Goal: Task Accomplishment & Management: Use online tool/utility

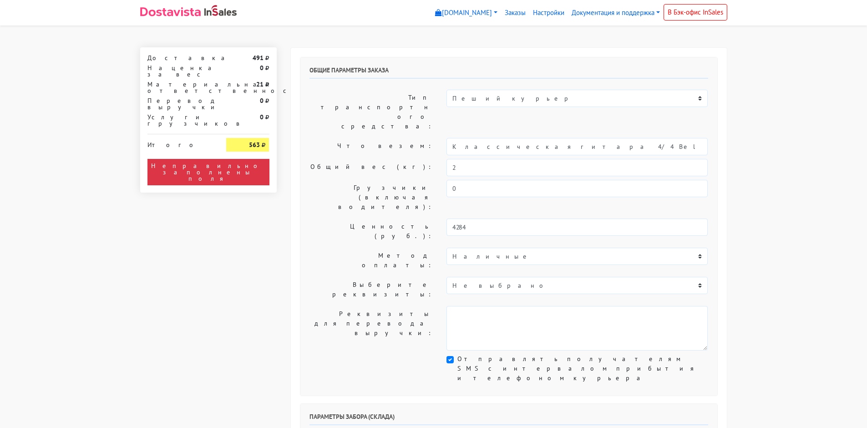
select select "10:00"
drag, startPoint x: 493, startPoint y: 119, endPoint x: 423, endPoint y: 120, distance: 69.1
click at [423, 138] on div "Что везем: Классическая гитара 4/4 Belucci BC3905 N" at bounding box center [508, 146] width 412 height 17
drag, startPoint x: 529, startPoint y: 119, endPoint x: 473, endPoint y: 121, distance: 56.5
click at [473, 138] on input "гитара 4/4 Belucci BC3905 N" at bounding box center [576, 146] width 261 height 17
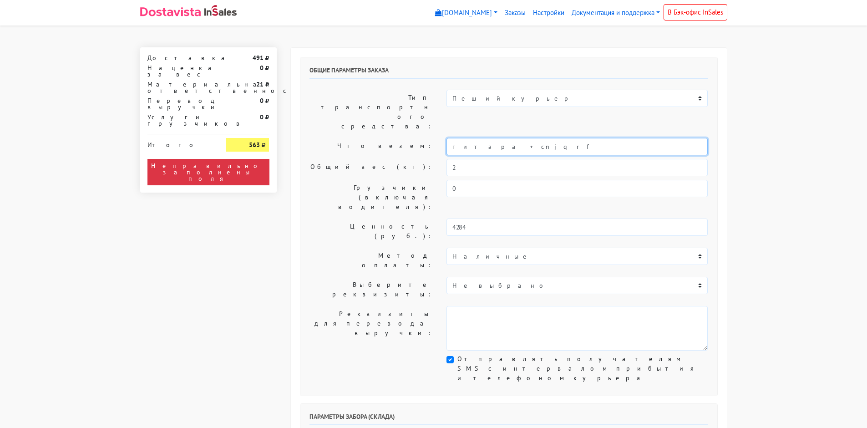
drag, startPoint x: 500, startPoint y: 119, endPoint x: 477, endPoint y: 124, distance: 23.3
click at [477, 138] on input "гитара + cnjqrf" at bounding box center [576, 146] width 261 height 17
type input "гитара + стойка"
drag, startPoint x: 461, startPoint y: 141, endPoint x: 452, endPoint y: 142, distance: 9.2
click at [452, 159] on input "2" at bounding box center [576, 167] width 261 height 17
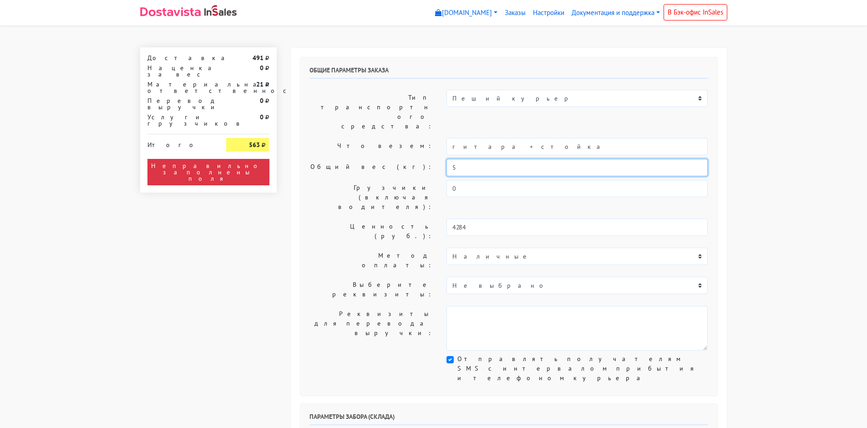
type input "5"
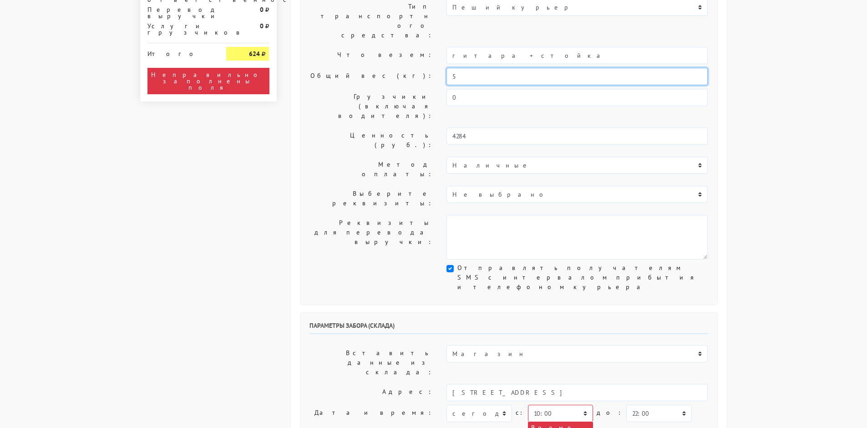
scroll to position [136, 0]
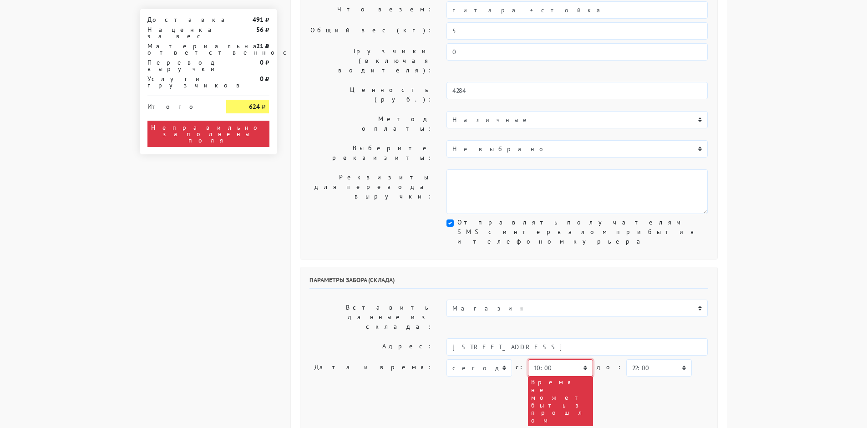
click at [555, 359] on select "00:00 00:30 01:00 01:30 02:00 02:30 03:00 03:30 04:00 04:30 05:00 05:30 06:00 0…" at bounding box center [560, 367] width 65 height 17
select select "18:30"
click at [528, 359] on select "00:00 00:30 01:00 01:30 02:00 02:30 03:00 03:30 04:00 04:30 05:00 05:30 06:00 0…" at bounding box center [560, 367] width 65 height 17
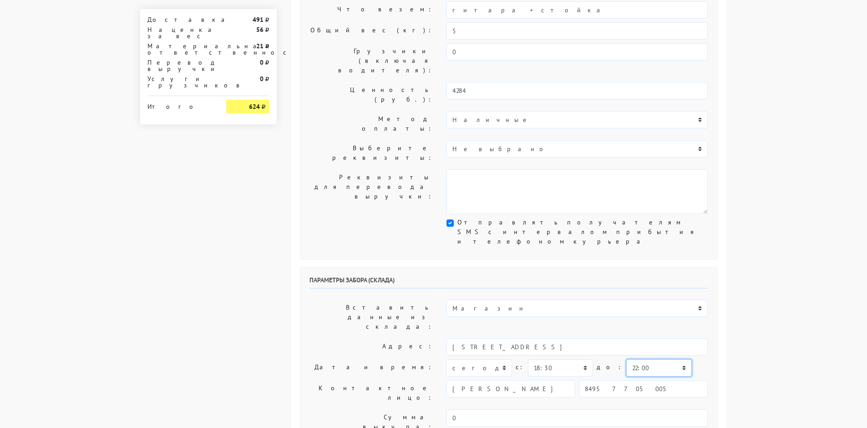
click at [626, 359] on select "00:00 00:30 01:00 01:30 02:00 02:30 03:00 03:30 04:00 04:30 05:00 05:30 06:00 0…" at bounding box center [658, 367] width 65 height 17
select select "20:30"
click at [626, 359] on select "00:00 00:30 01:00 01:30 02:00 02:30 03:00 03:30 04:00 04:30 05:00 05:30 06:00 0…" at bounding box center [658, 367] width 65 height 17
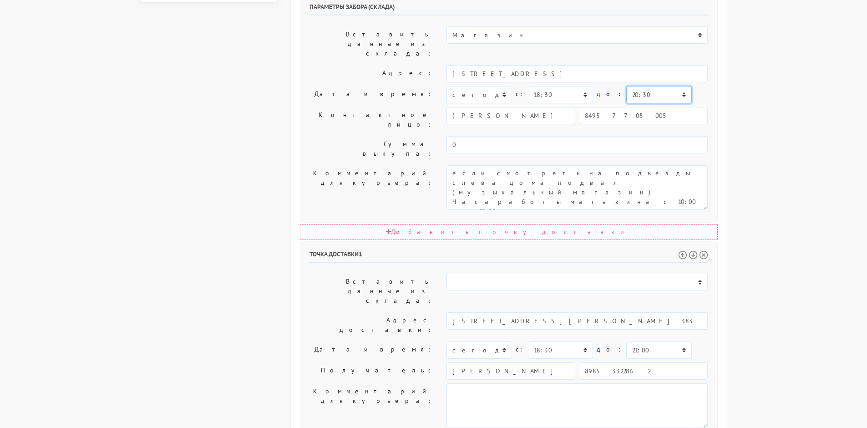
scroll to position [412, 0]
drag, startPoint x: 479, startPoint y: 290, endPoint x: 418, endPoint y: 276, distance: 62.0
click at [418, 276] on div "Точка доставки 1 Вставить данные из склада: [GEOGRAPHIC_DATA] Адрес доставки: c:" at bounding box center [508, 396] width 417 height 315
type input "4919"
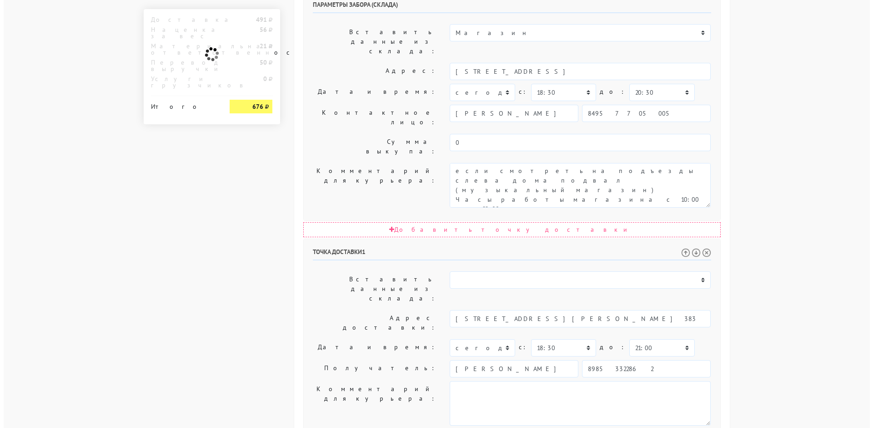
scroll to position [0, 0]
